Goal: Navigation & Orientation: Find specific page/section

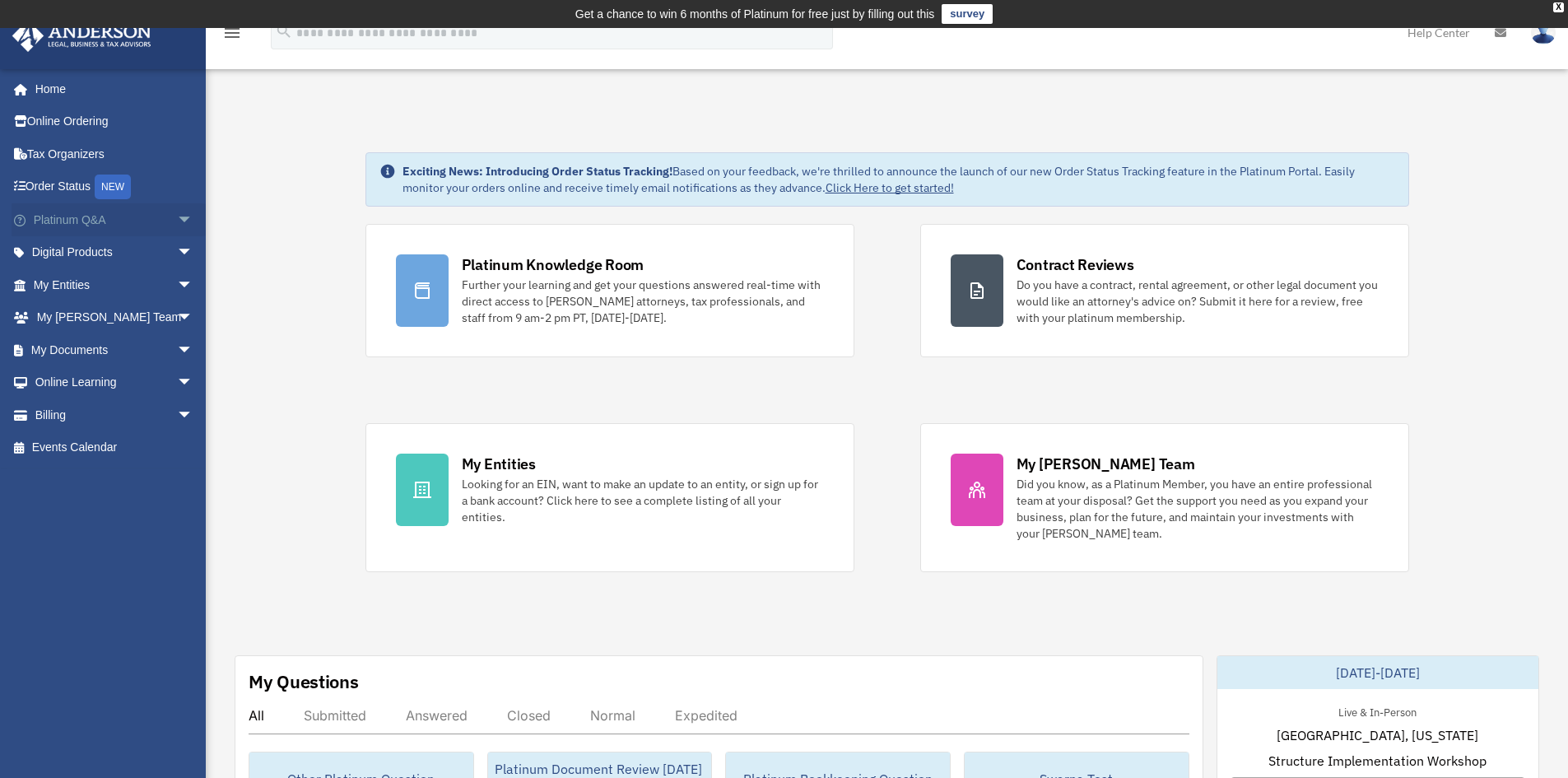
click at [177, 220] on span "arrow_drop_down" at bounding box center [194, 220] width 33 height 34
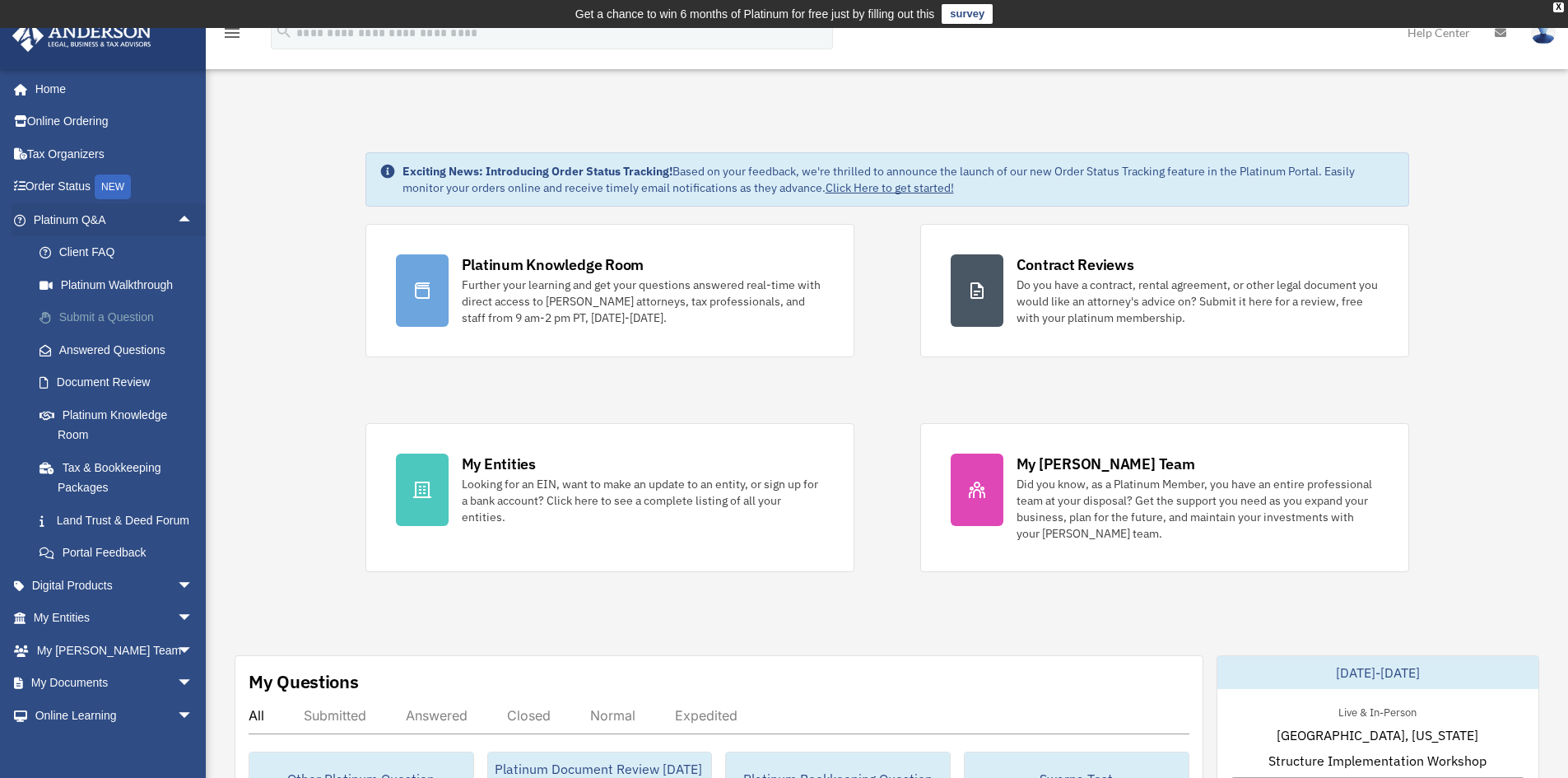
click at [82, 308] on link "Submit a Question" at bounding box center [120, 317] width 195 height 33
click at [100, 328] on link "Submit a Question" at bounding box center [120, 317] width 195 height 33
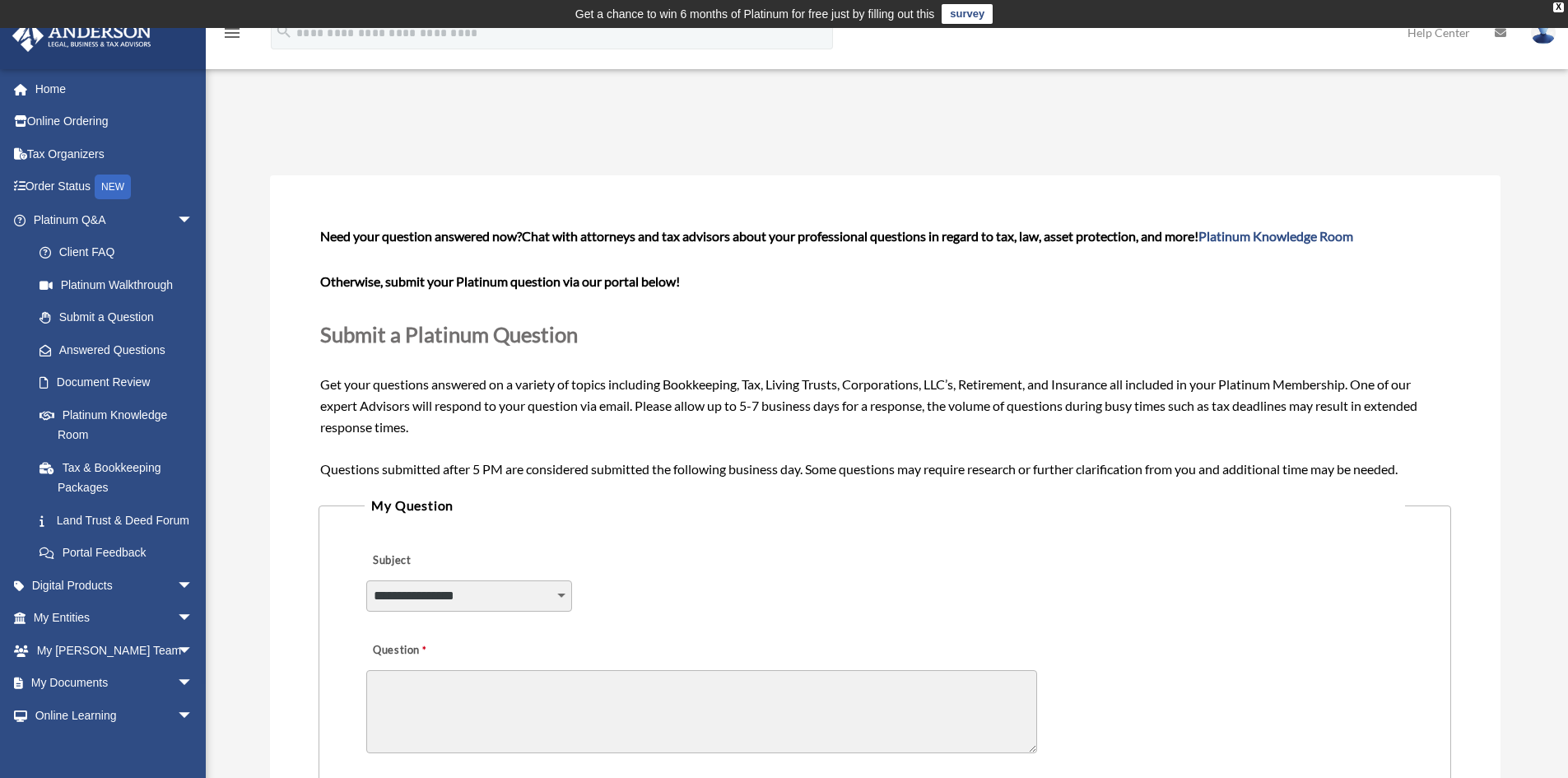
click at [468, 589] on select "**********" at bounding box center [469, 595] width 206 height 31
click at [843, 561] on div "**********" at bounding box center [884, 584] width 1040 height 90
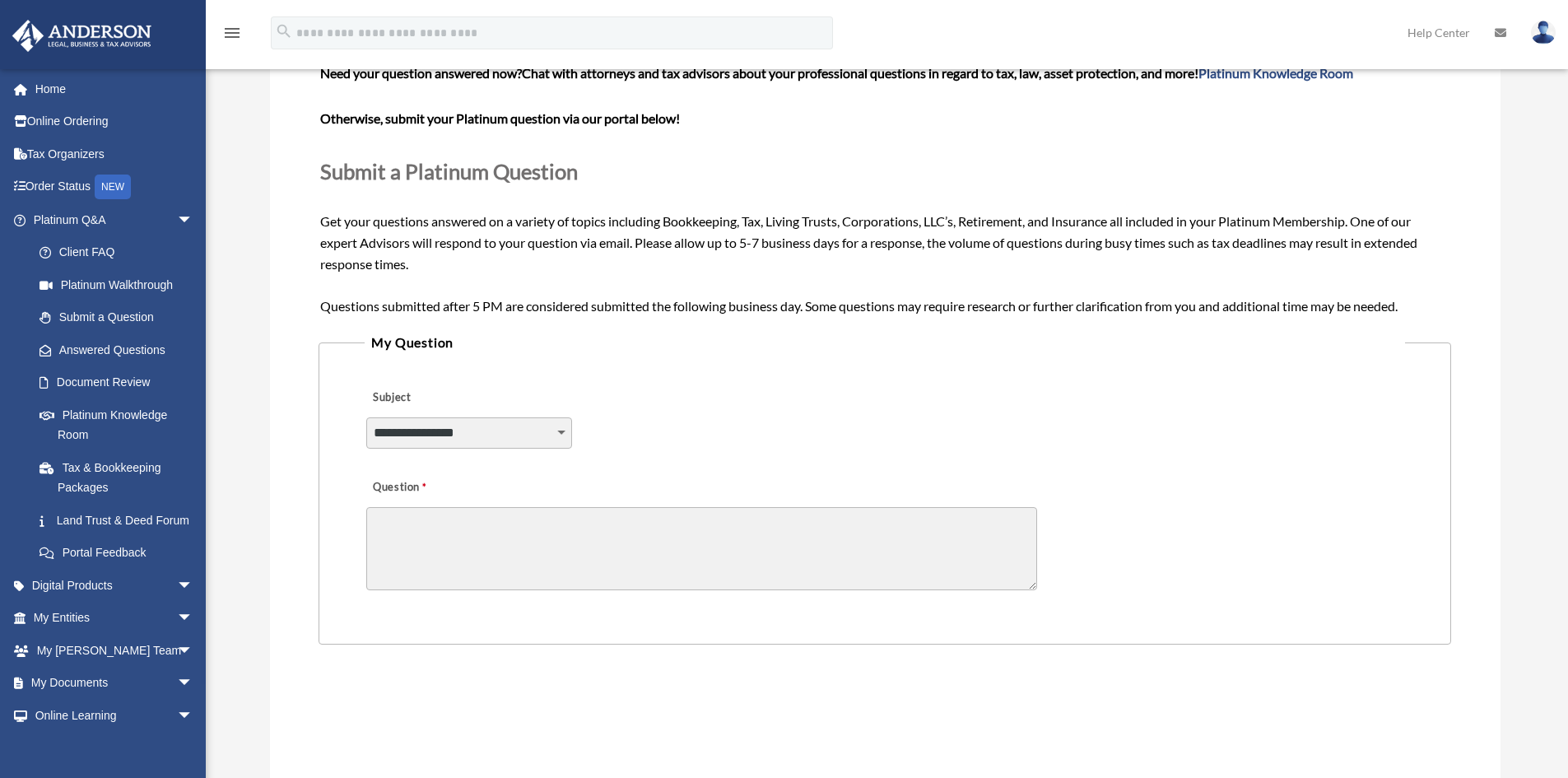
scroll to position [164, 0]
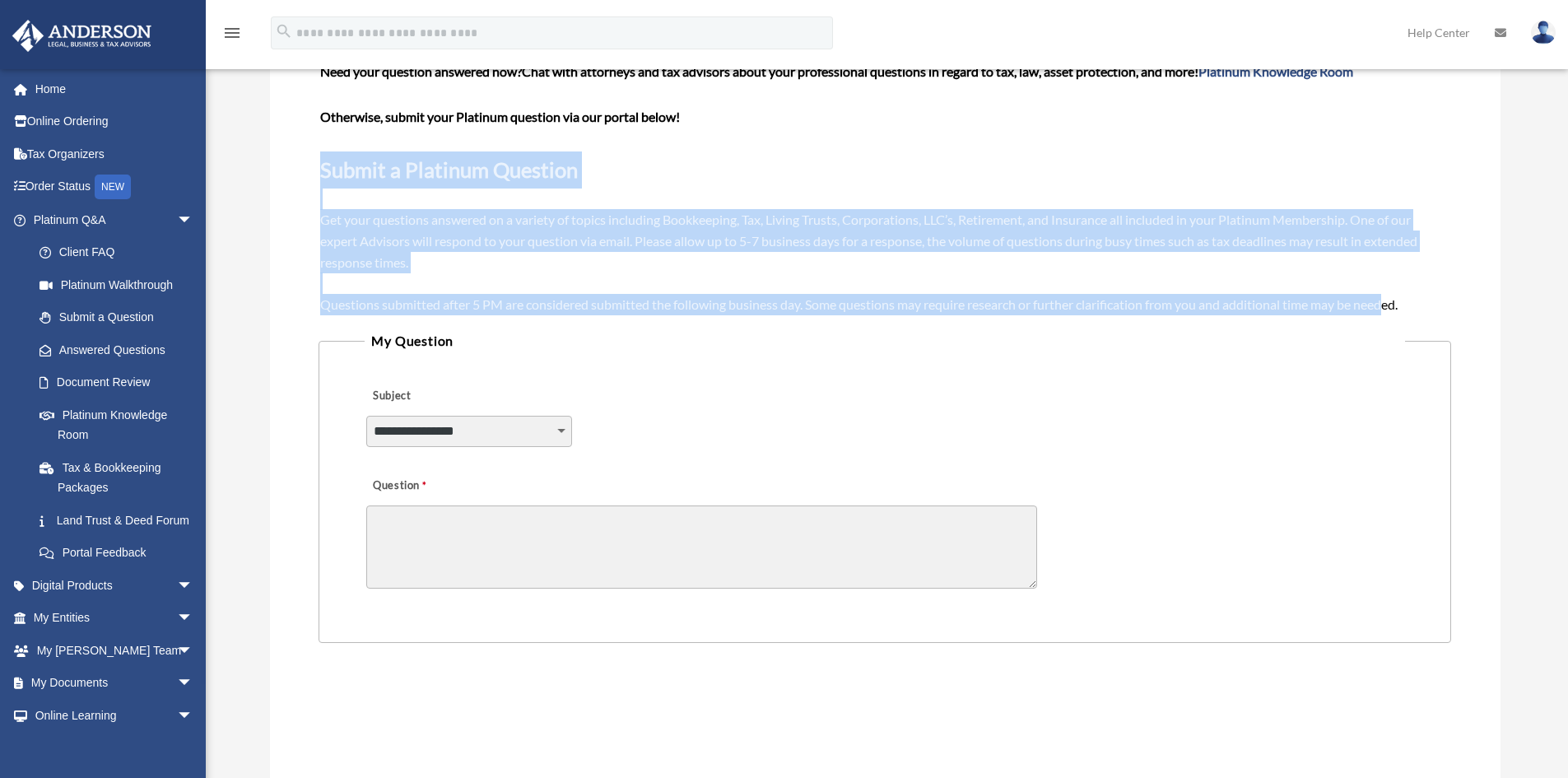
drag, startPoint x: 323, startPoint y: 173, endPoint x: 1407, endPoint y: 306, distance: 1092.1
click at [1400, 309] on span "Need your question answered now? Chat with attorneys and tax advisors about you…" at bounding box center [884, 187] width 1129 height 248
click at [1441, 283] on div "Need your question answered now? Chat with attorneys and tax advisors about you…" at bounding box center [884, 187] width 1129 height 253
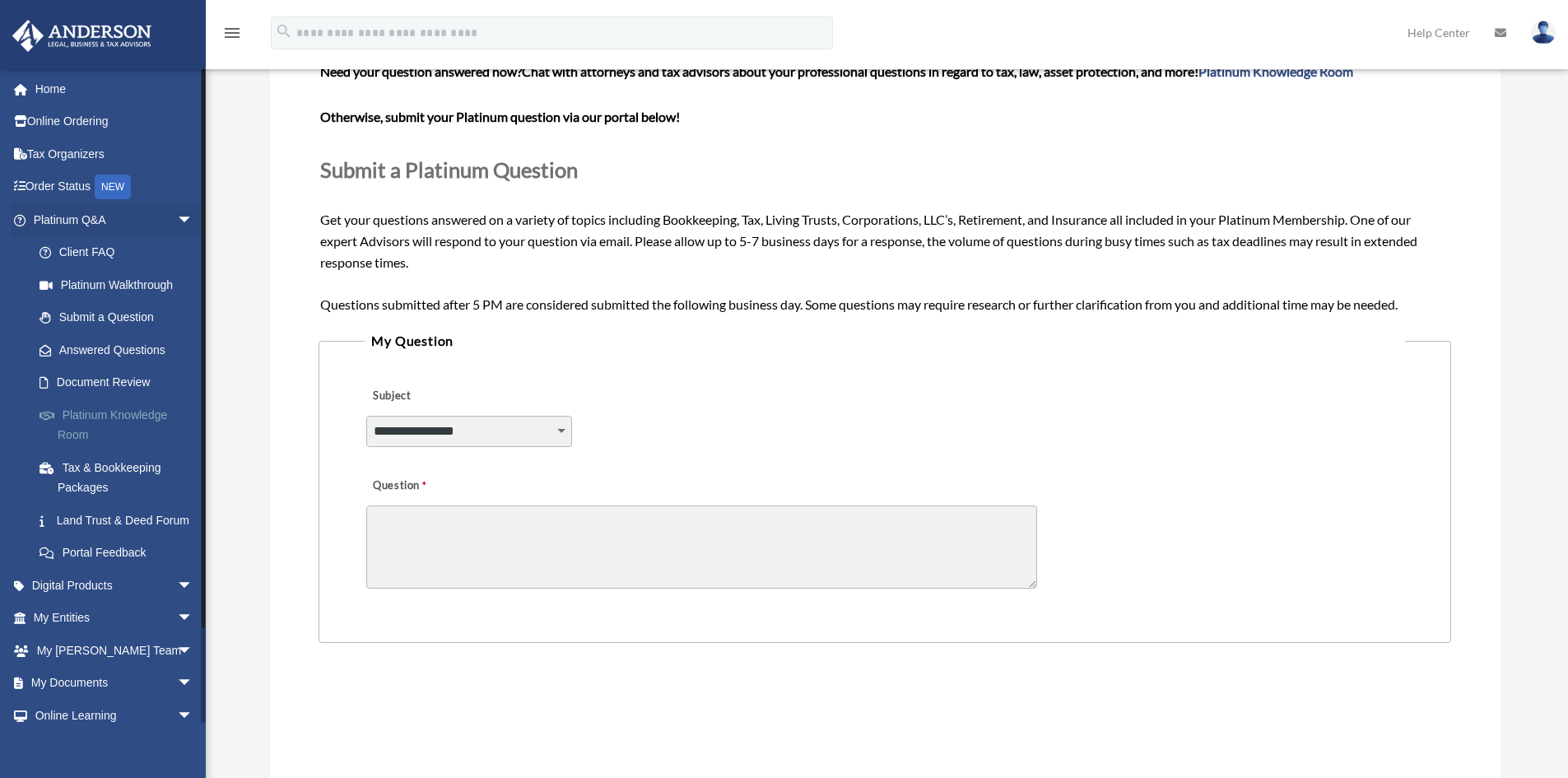
click at [72, 426] on link "Platinum Knowledge Room" at bounding box center [120, 424] width 195 height 52
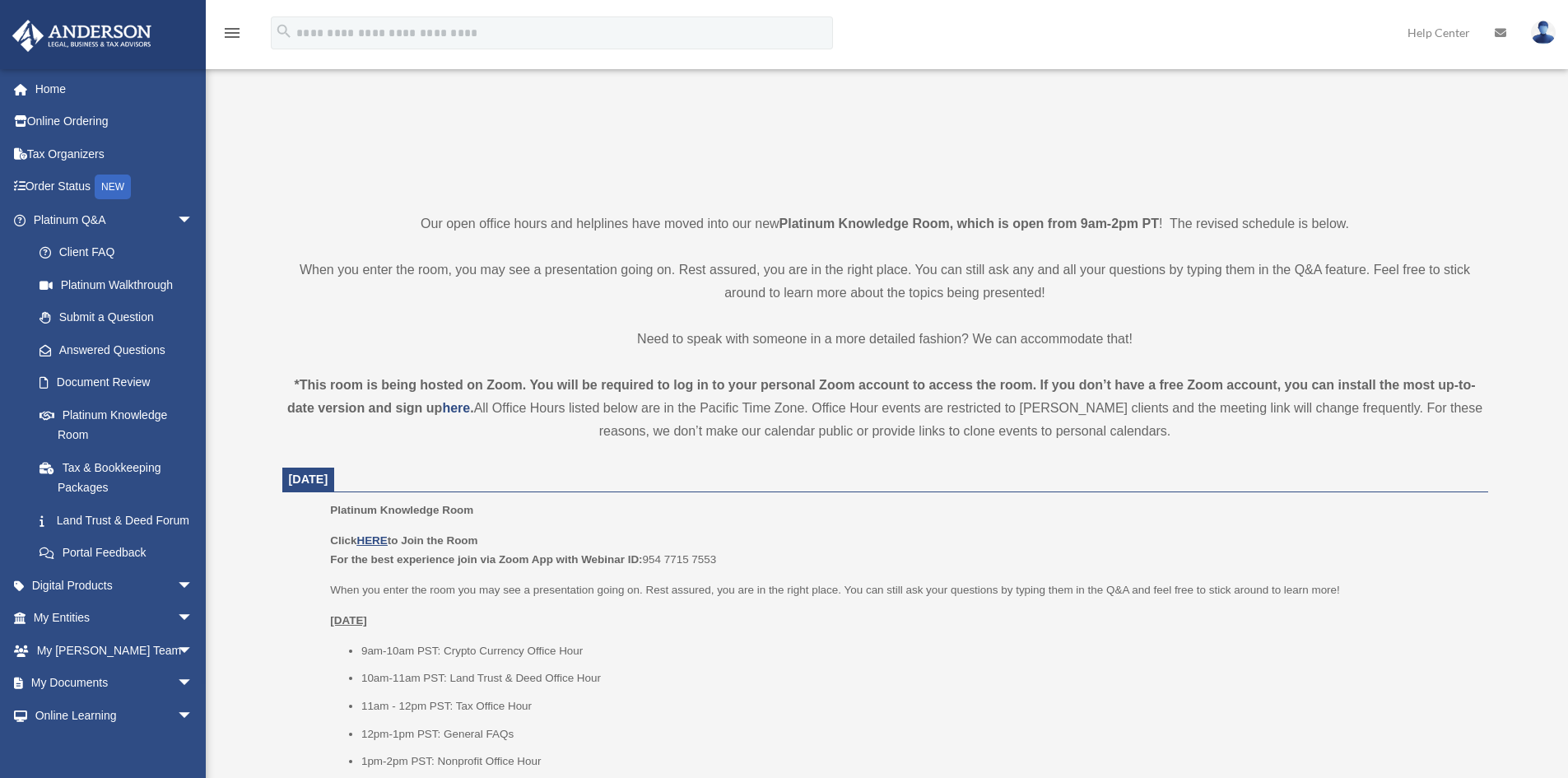
scroll to position [329, 0]
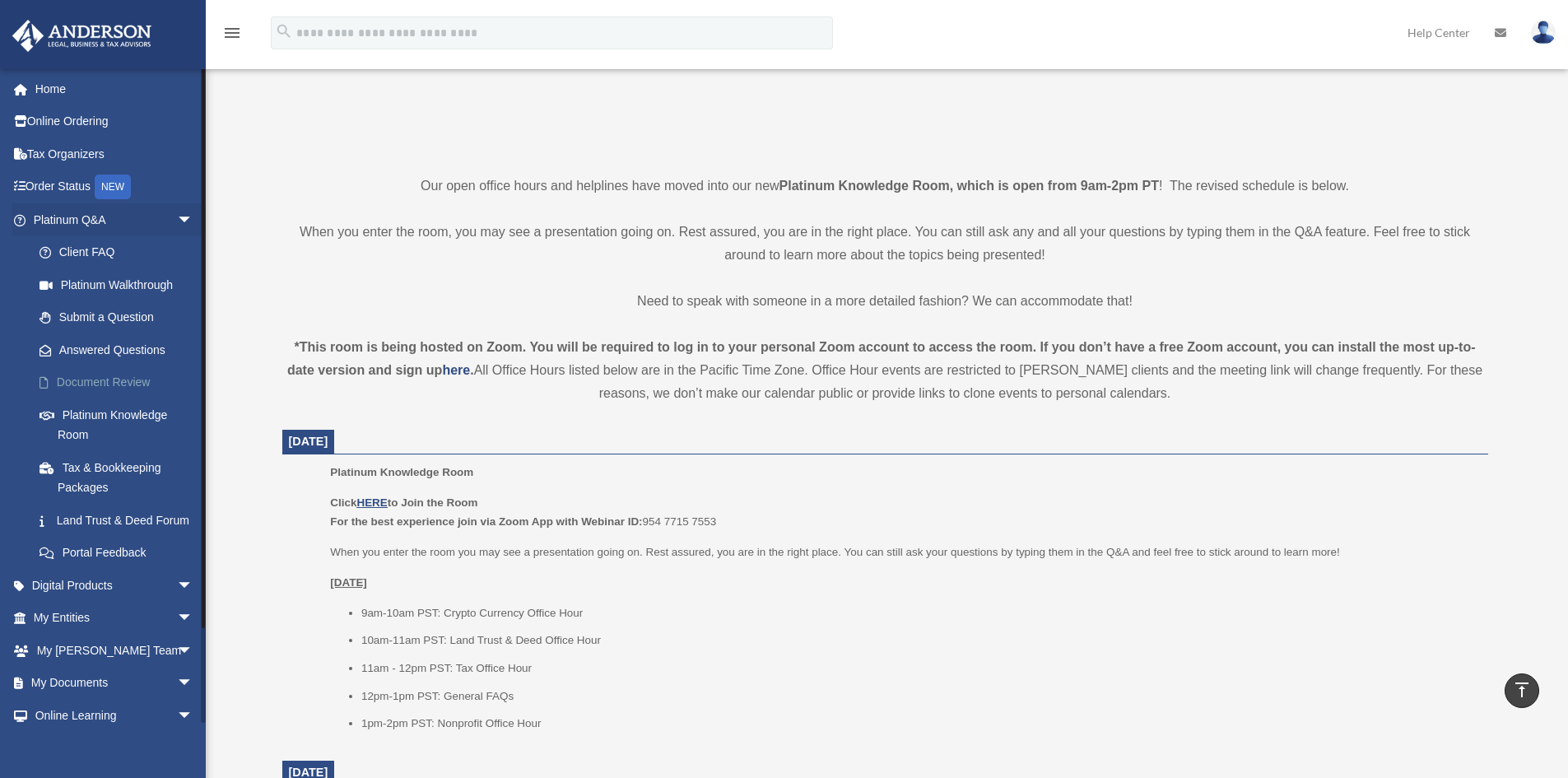
click at [108, 380] on link "Document Review" at bounding box center [120, 383] width 195 height 33
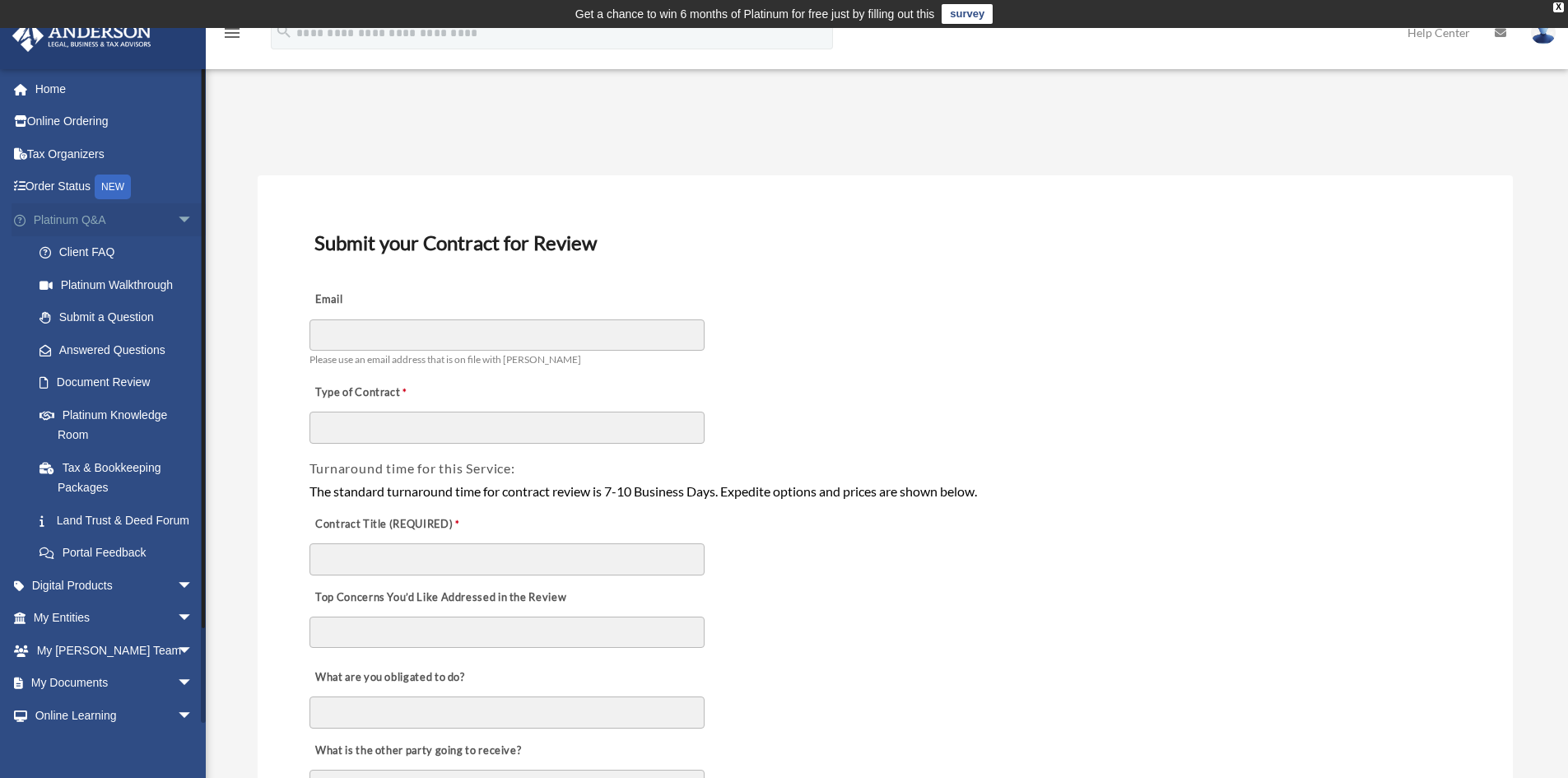
click at [181, 228] on span "arrow_drop_down" at bounding box center [194, 220] width 33 height 34
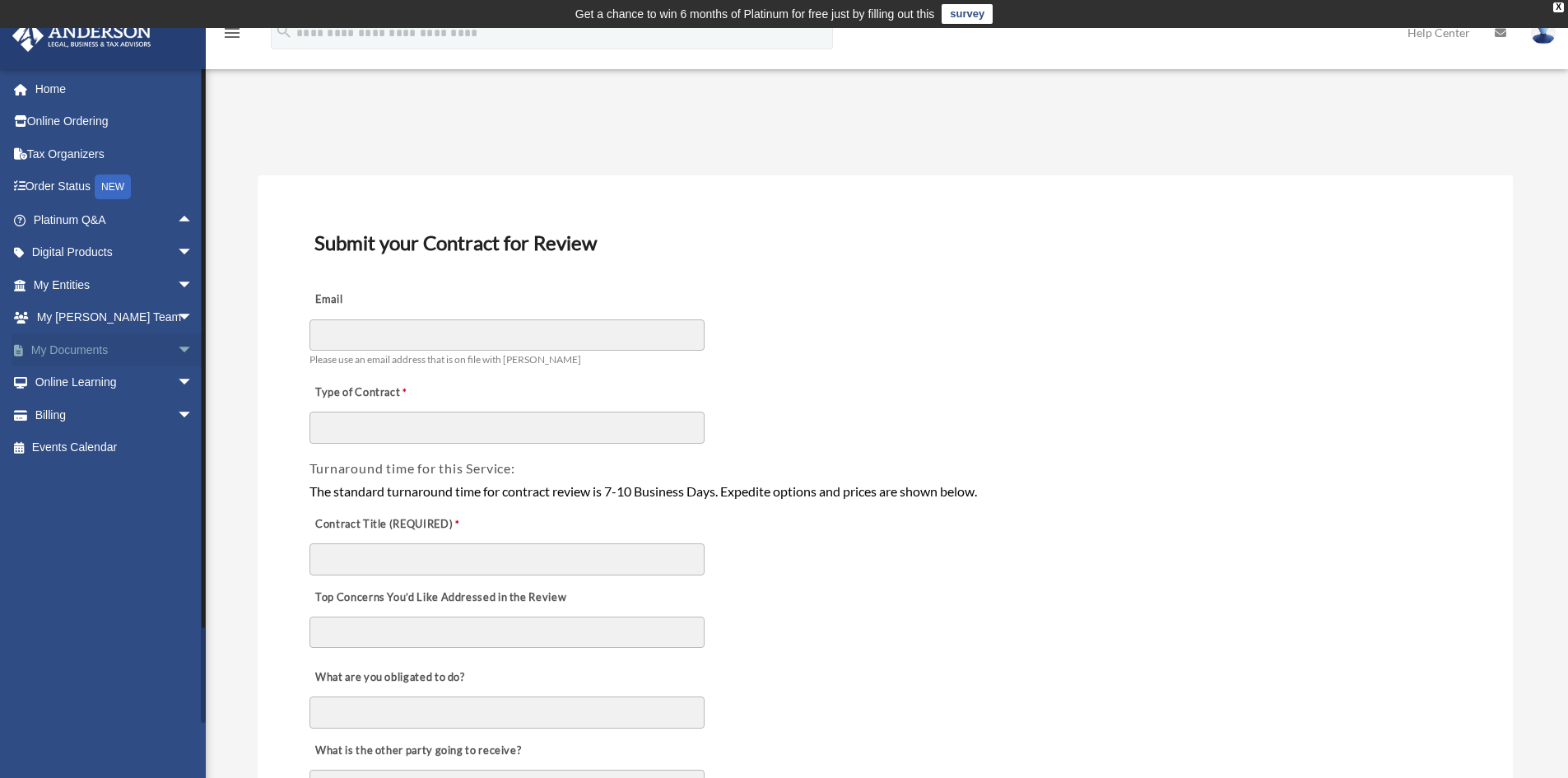
click at [178, 348] on span "arrow_drop_down" at bounding box center [194, 350] width 33 height 34
click at [177, 254] on span "arrow_drop_down" at bounding box center [194, 252] width 33 height 34
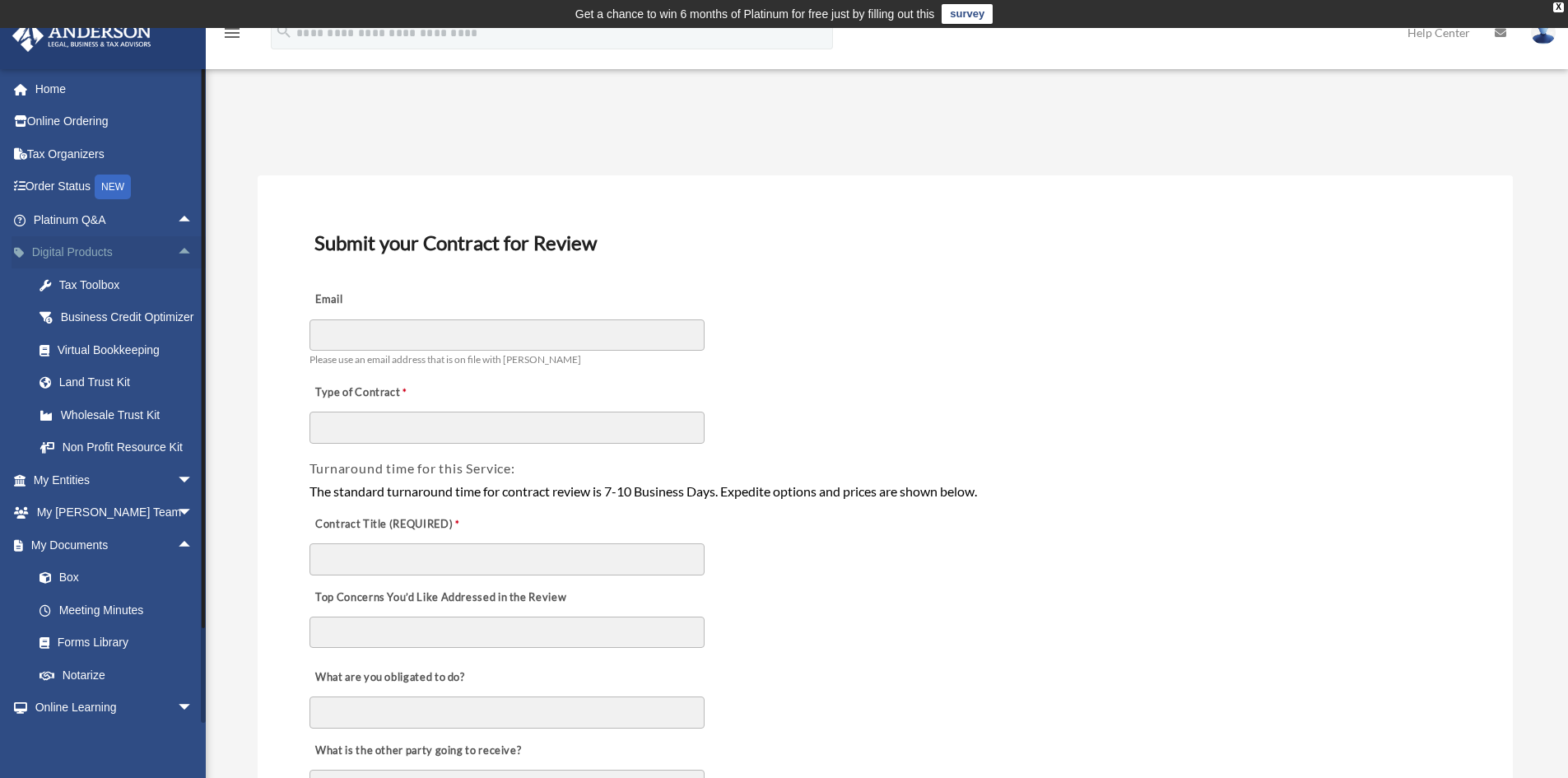
click at [177, 256] on span "arrow_drop_up" at bounding box center [194, 252] width 33 height 34
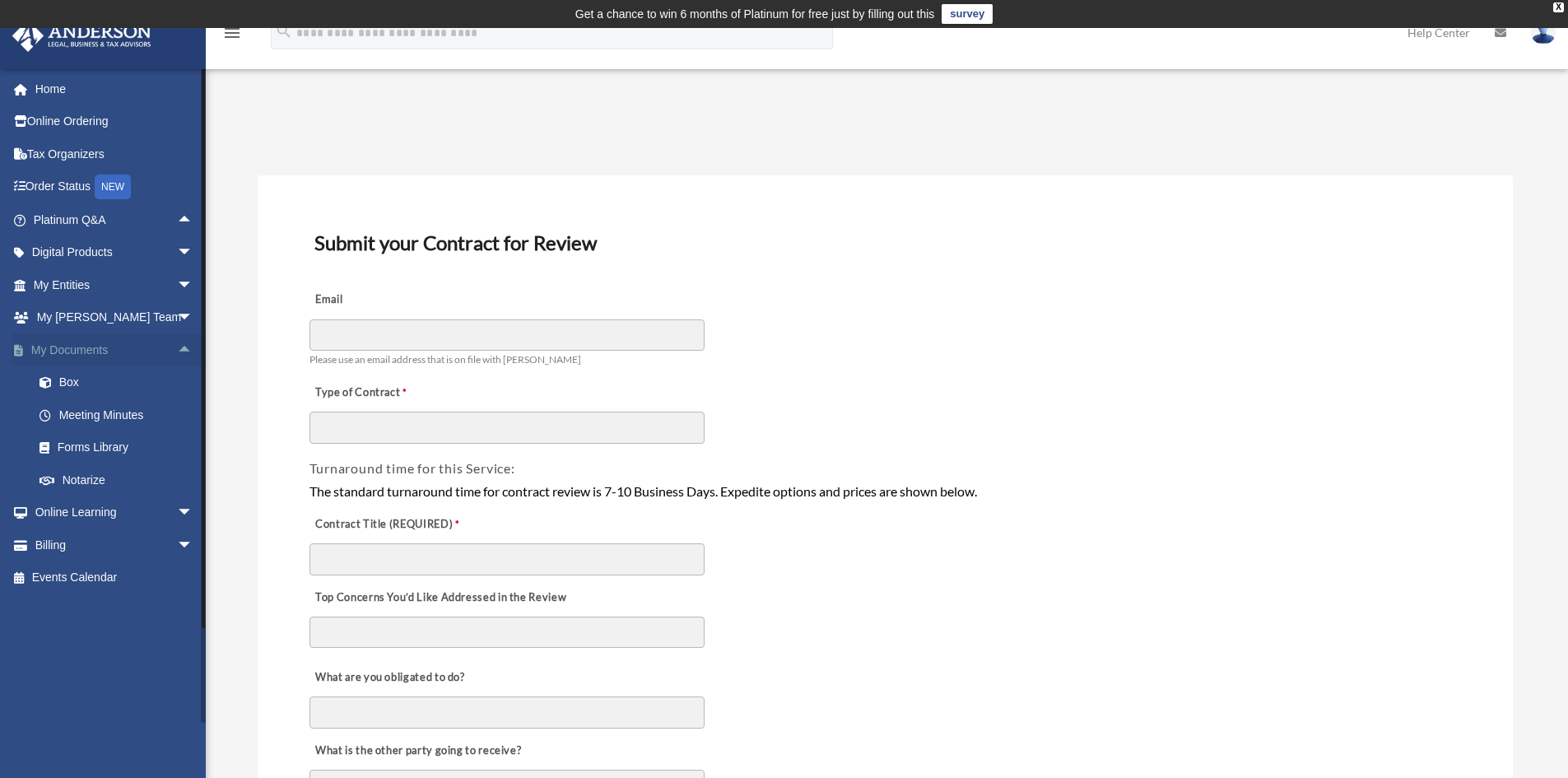
click at [181, 348] on span "arrow_drop_up" at bounding box center [194, 350] width 33 height 34
click at [177, 257] on span "arrow_drop_down" at bounding box center [194, 252] width 33 height 34
click at [76, 294] on div "Tax Toolbox" at bounding box center [128, 285] width 139 height 20
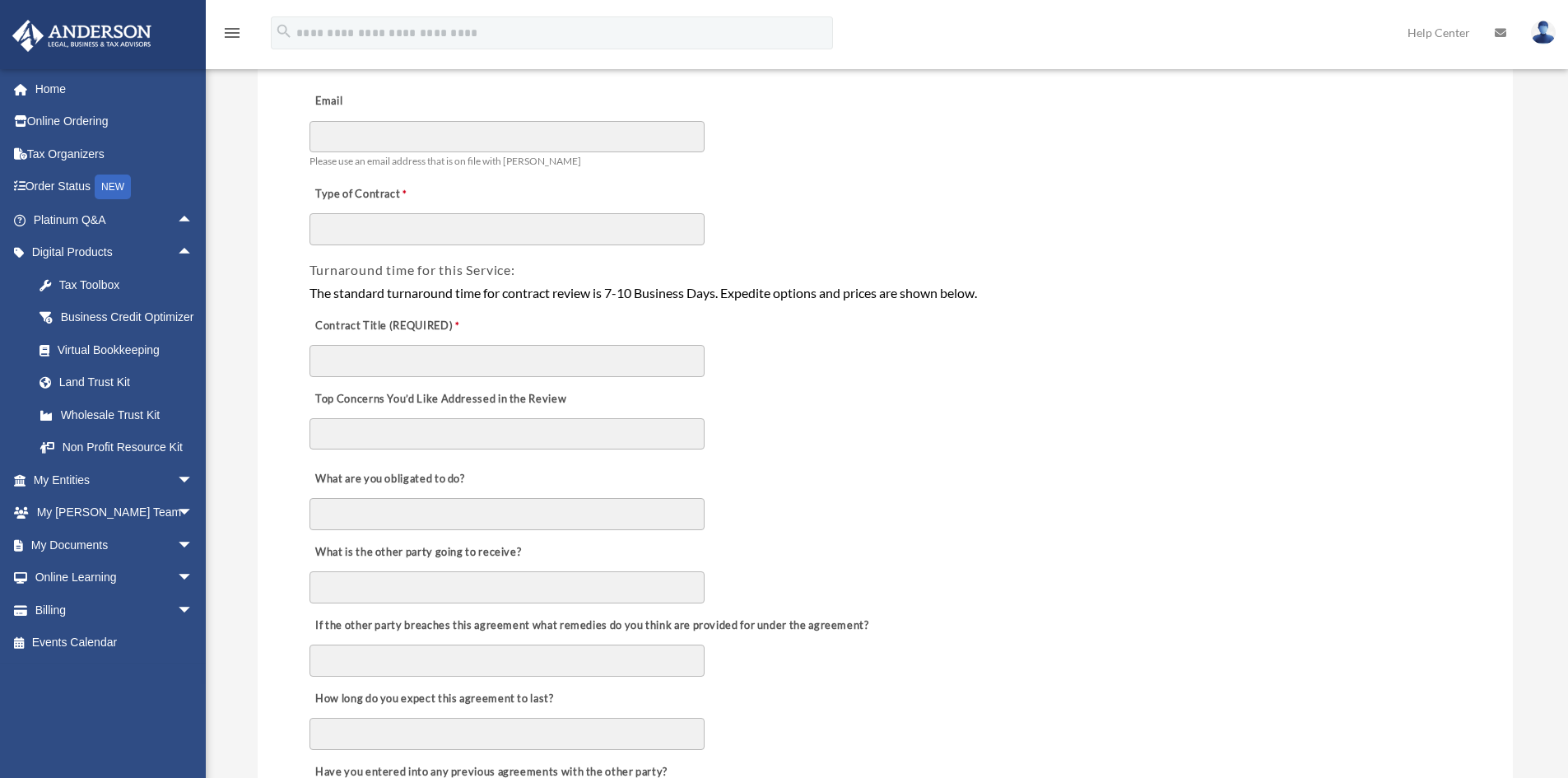
scroll to position [247, 0]
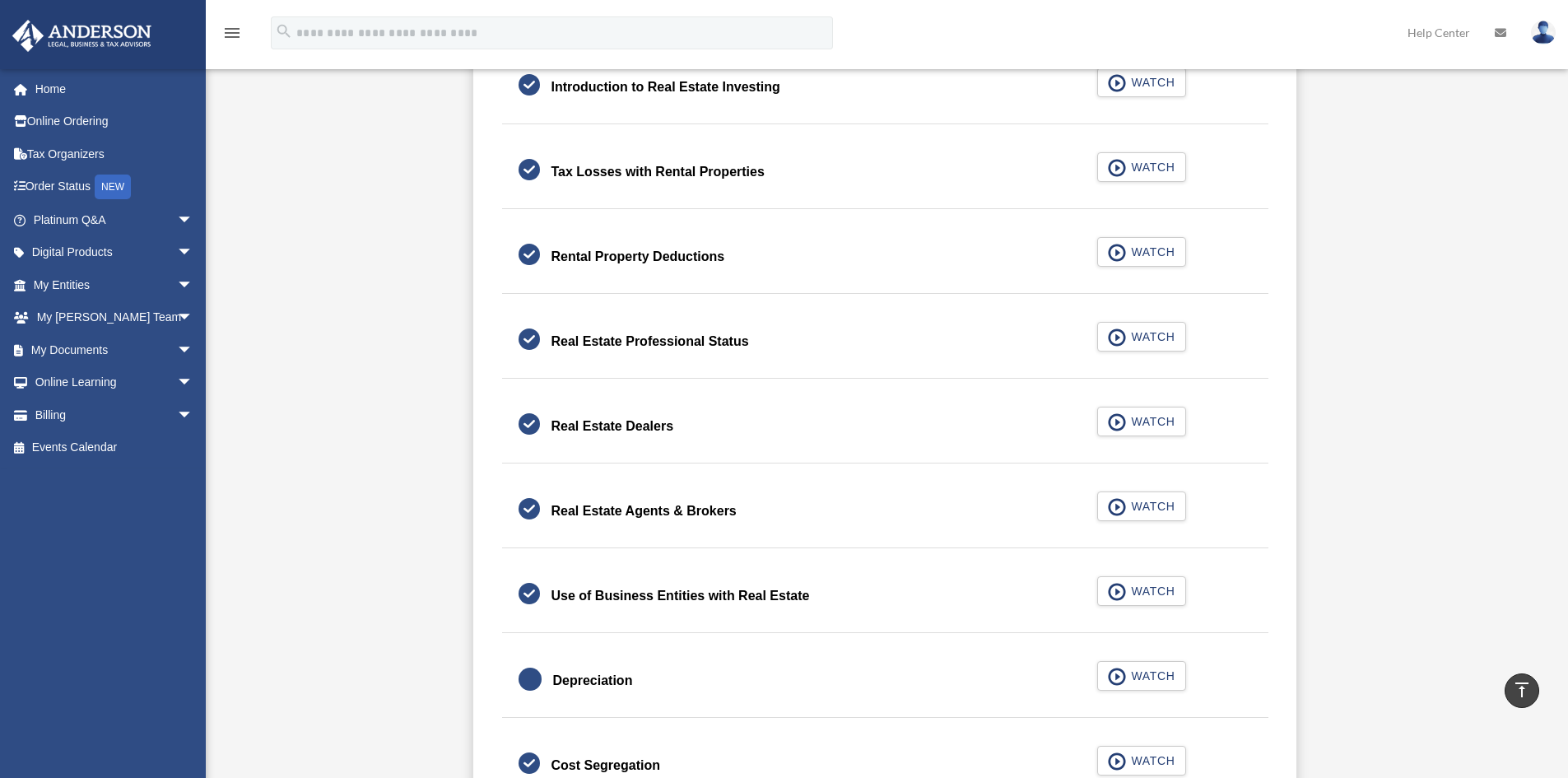
scroll to position [1096, 0]
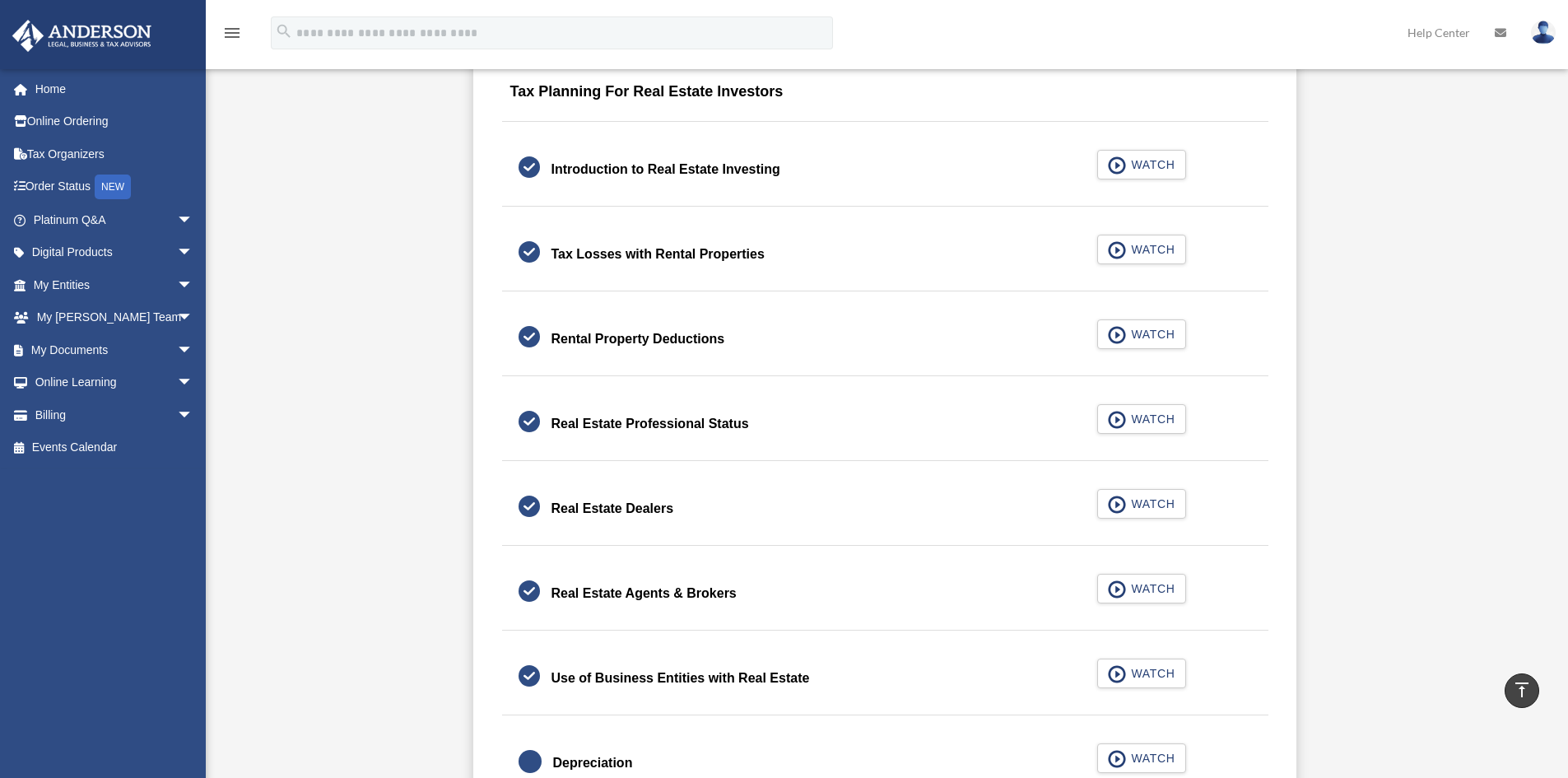
drag, startPoint x: 573, startPoint y: 650, endPoint x: 1279, endPoint y: 489, distance: 724.1
click at [1279, 489] on div "Real Estate Dealers WATCH" at bounding box center [884, 509] width 806 height 73
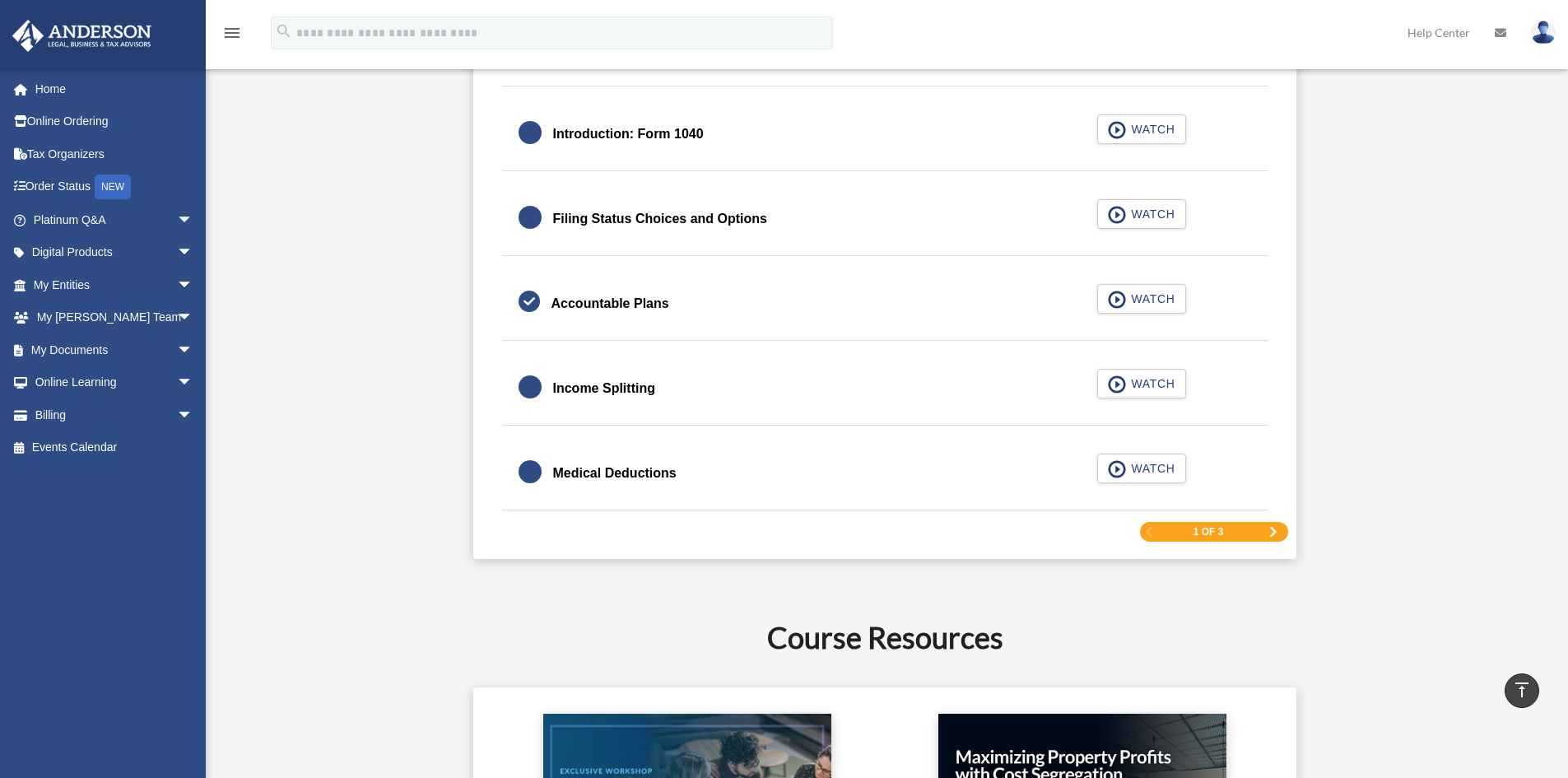
scroll to position [2495, 0]
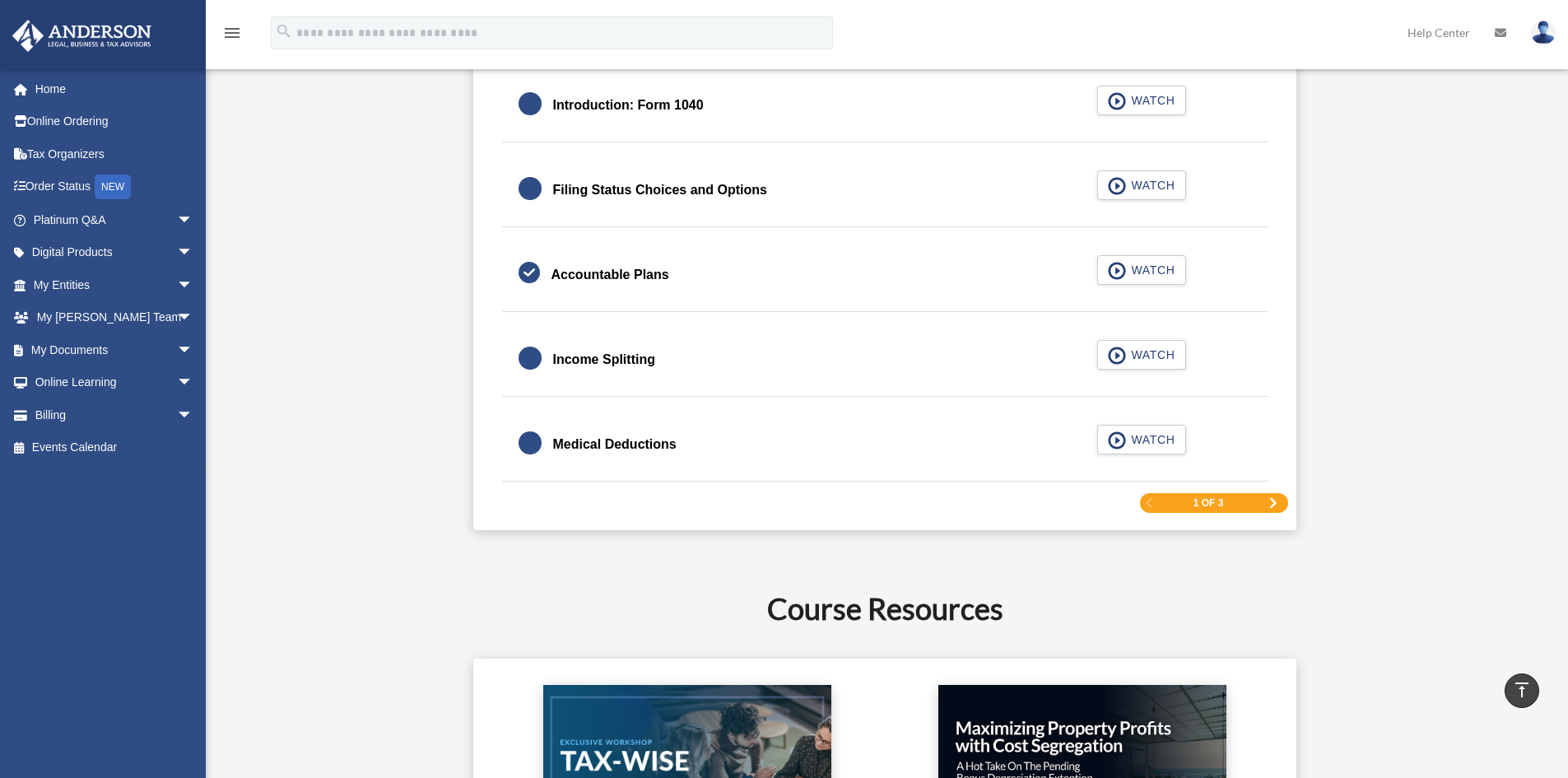
click at [1278, 499] on div "1 of 3" at bounding box center [1213, 503] width 148 height 20
click at [1271, 499] on span "Next Page" at bounding box center [1273, 503] width 10 height 10
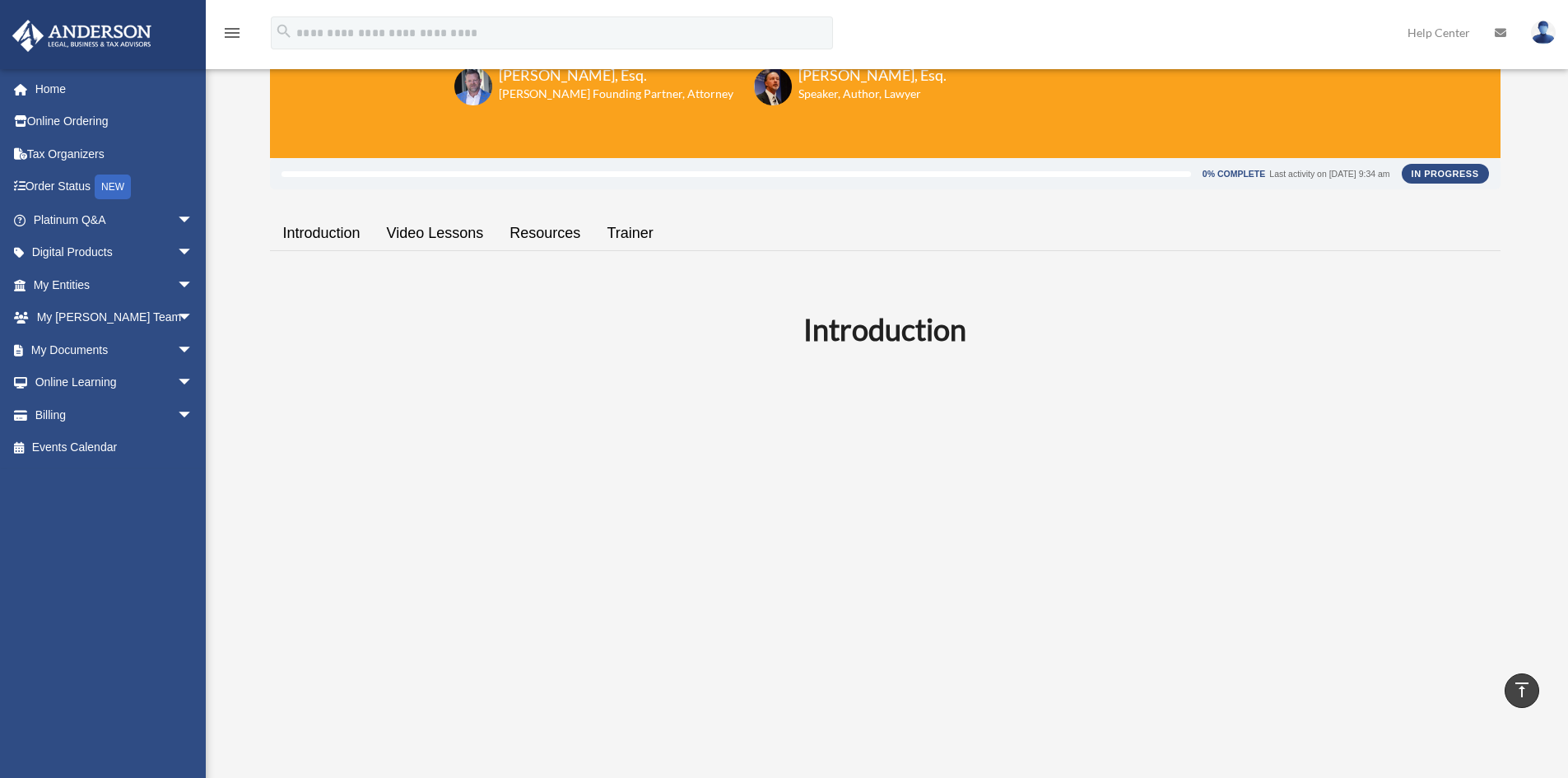
scroll to position [165, 0]
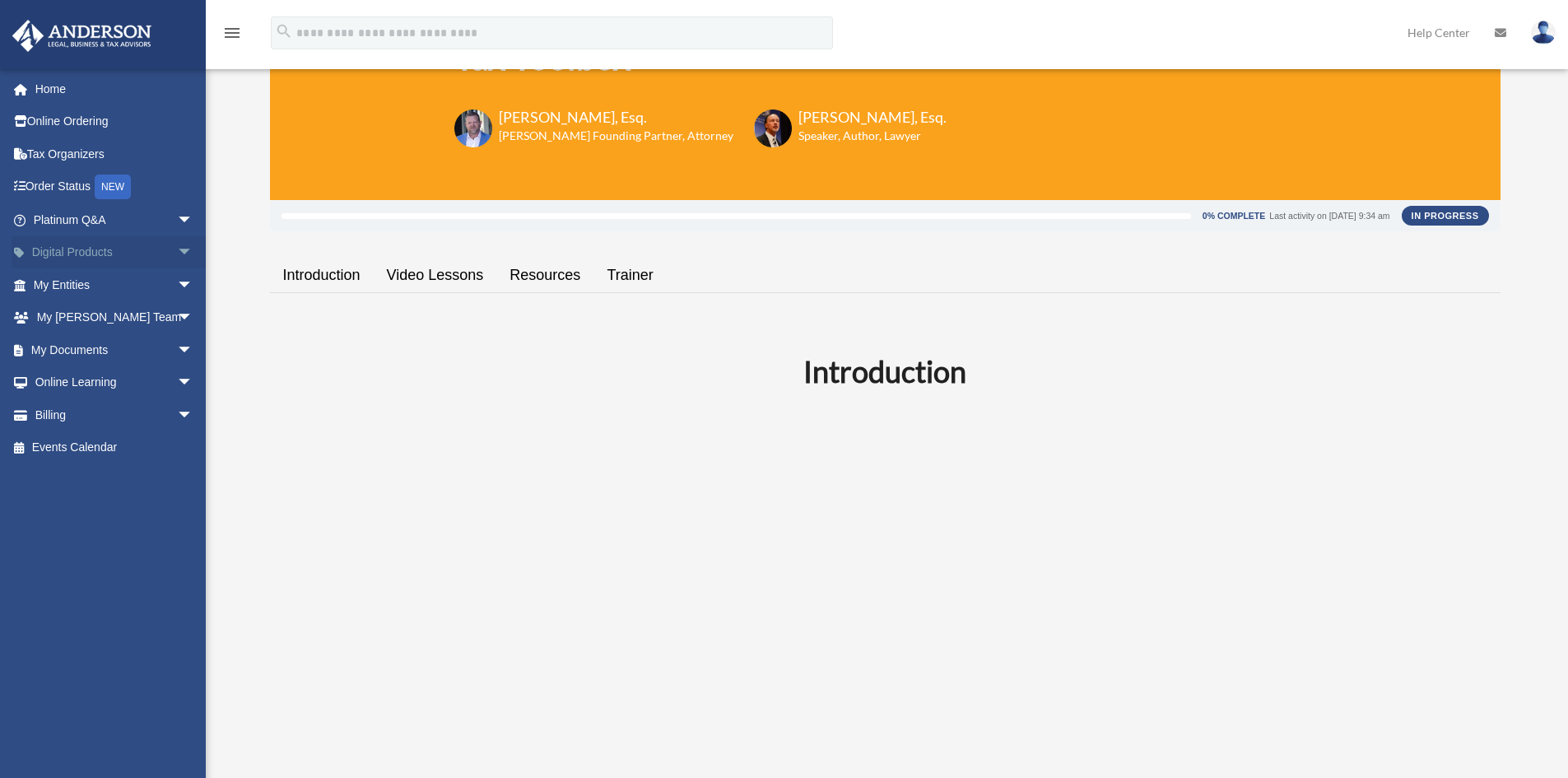
click at [177, 260] on span "arrow_drop_down" at bounding box center [194, 252] width 33 height 34
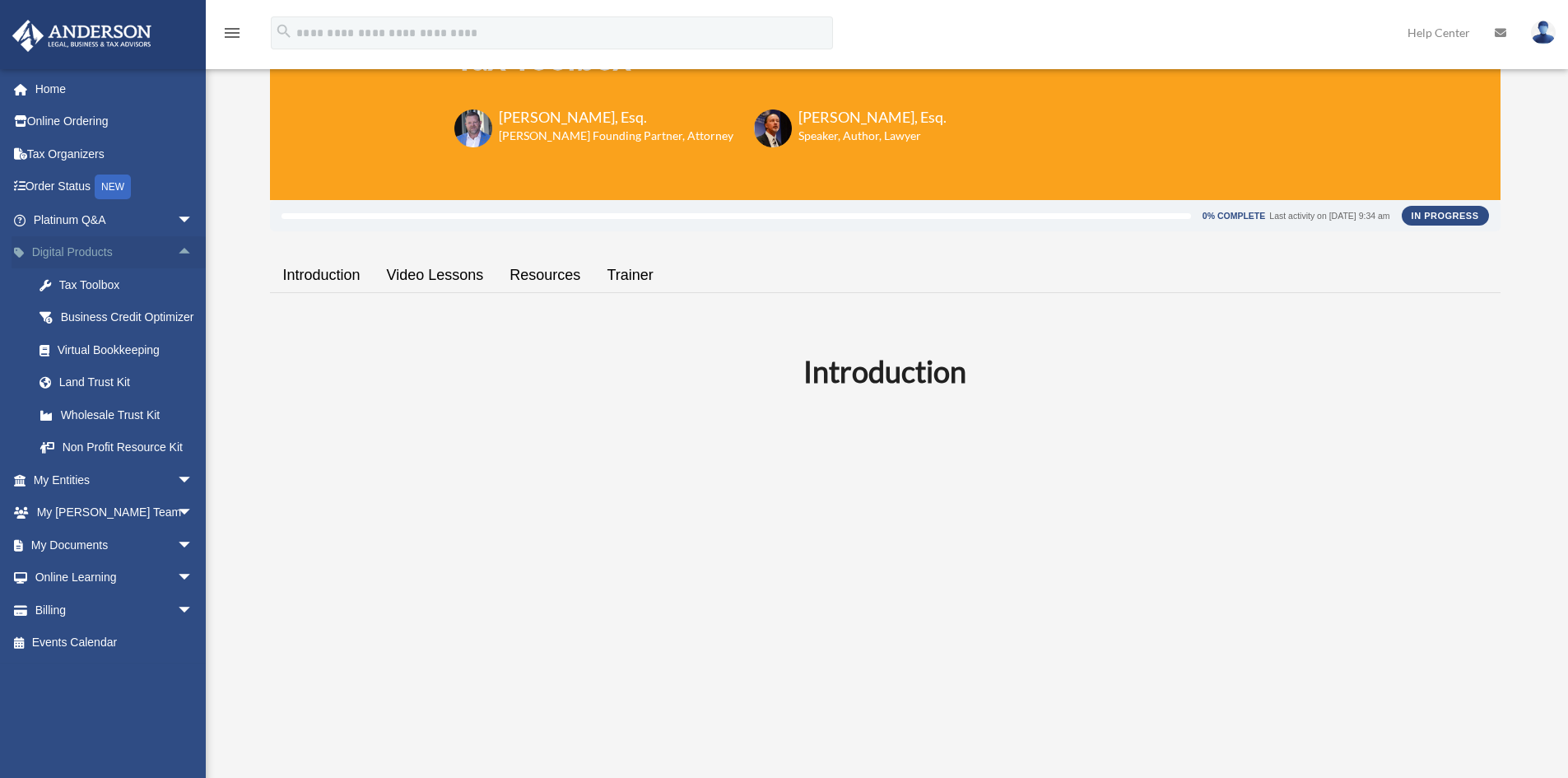
click at [177, 250] on span "arrow_drop_up" at bounding box center [194, 252] width 33 height 34
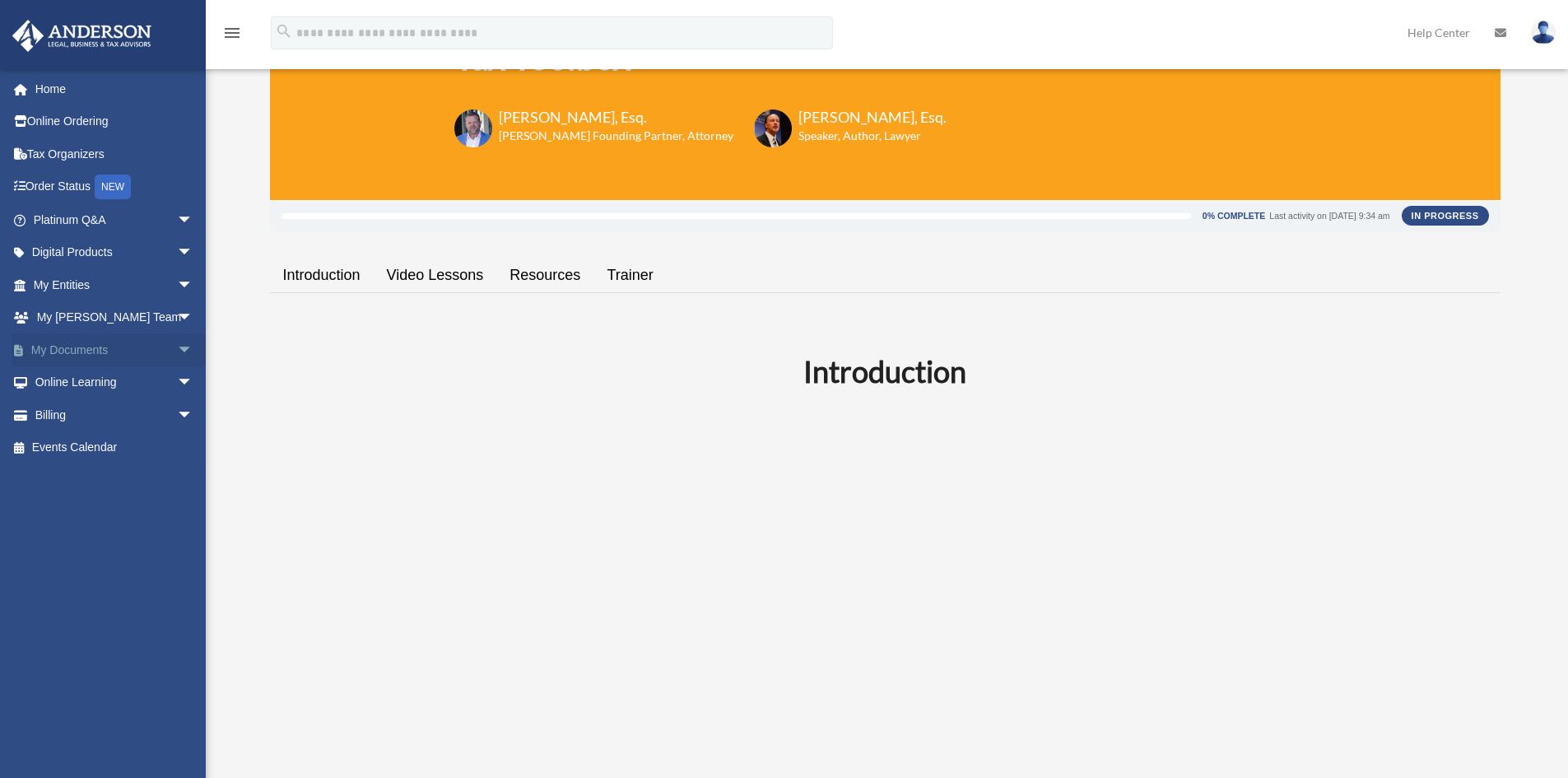
click at [177, 357] on span "arrow_drop_down" at bounding box center [194, 350] width 33 height 34
click at [133, 424] on link "Meeting Minutes" at bounding box center [120, 415] width 195 height 33
